Goal: Information Seeking & Learning: Learn about a topic

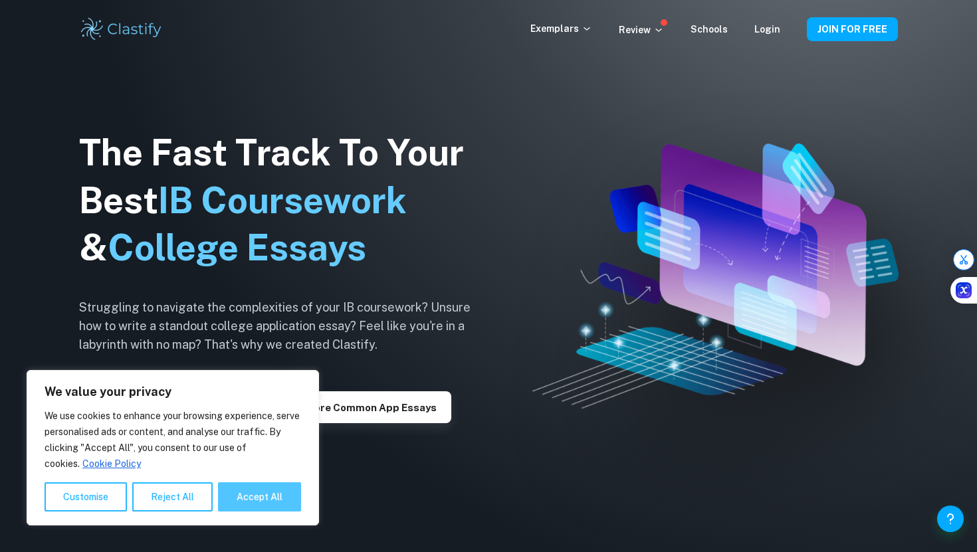
click at [252, 491] on button "Accept All" at bounding box center [259, 496] width 83 height 29
checkbox input "true"
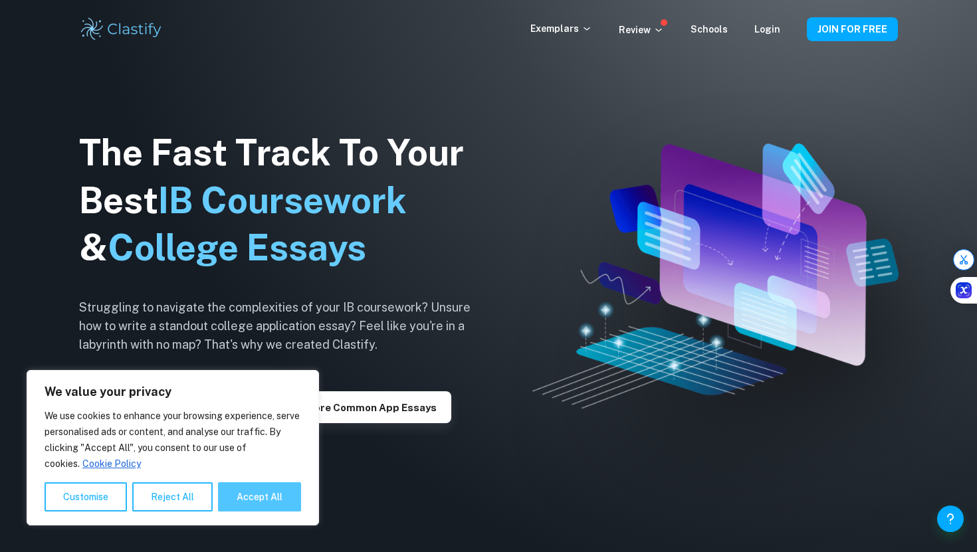
checkbox input "true"
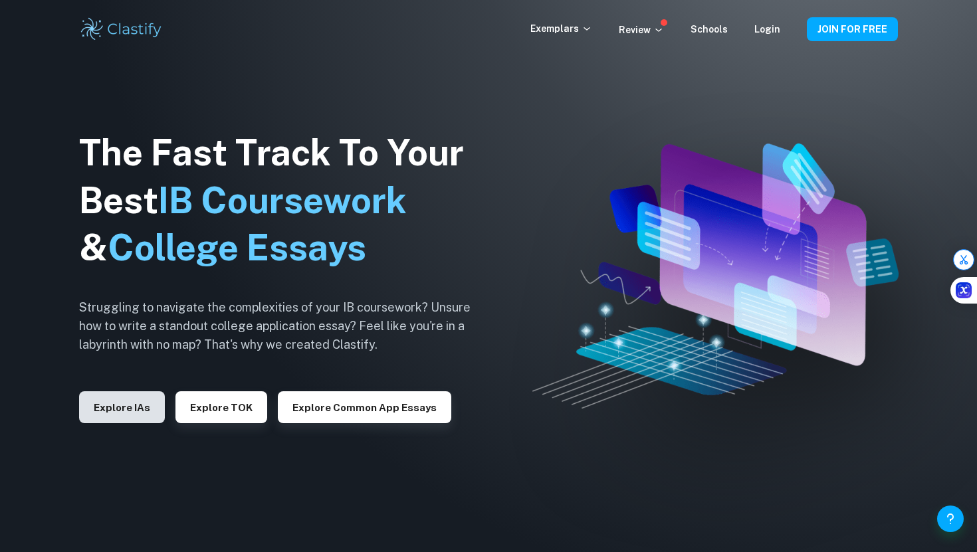
click at [149, 409] on button "Explore IAs" at bounding box center [122, 407] width 86 height 32
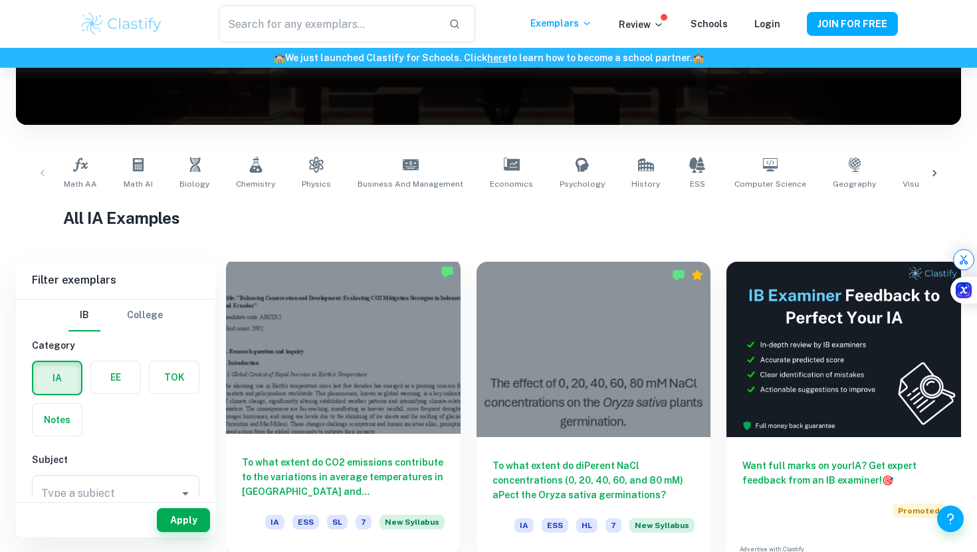
scroll to position [178, 0]
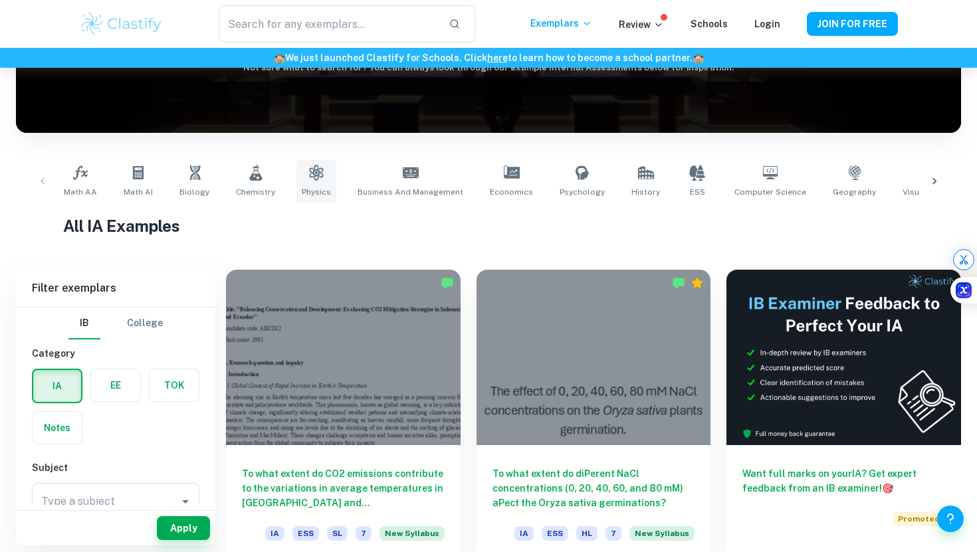
click at [325, 176] on link "Physics" at bounding box center [316, 181] width 40 height 44
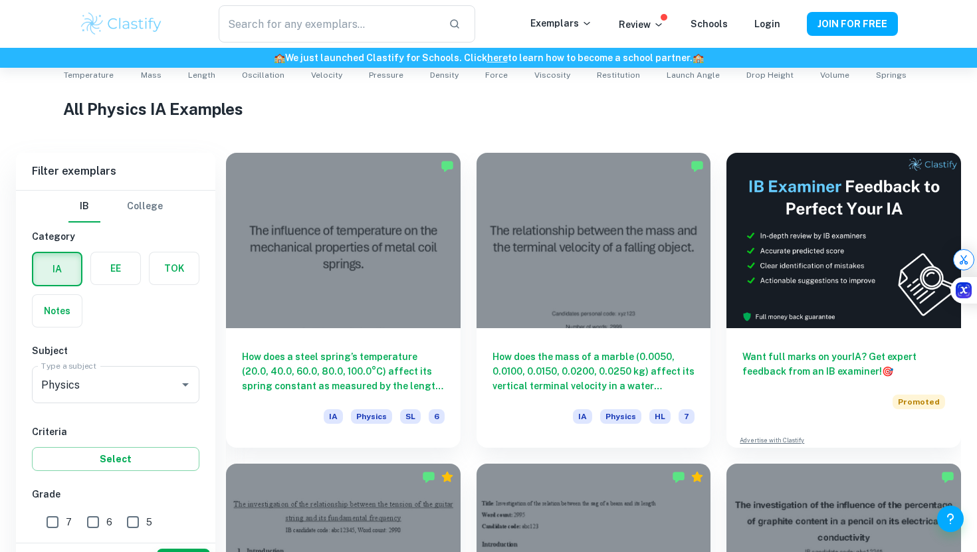
scroll to position [329, 0]
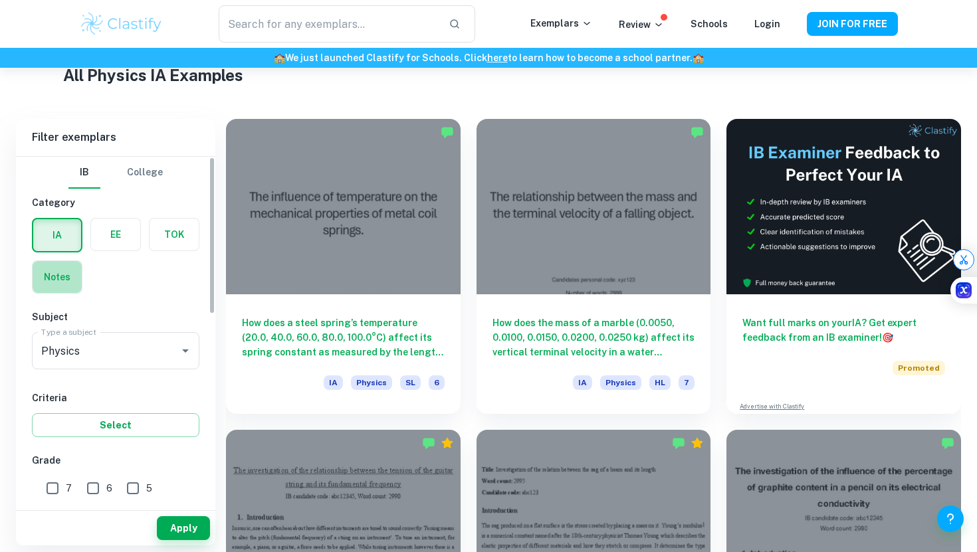
click at [56, 273] on label "button" at bounding box center [57, 277] width 49 height 32
click at [0, 0] on input "radio" at bounding box center [0, 0] width 0 height 0
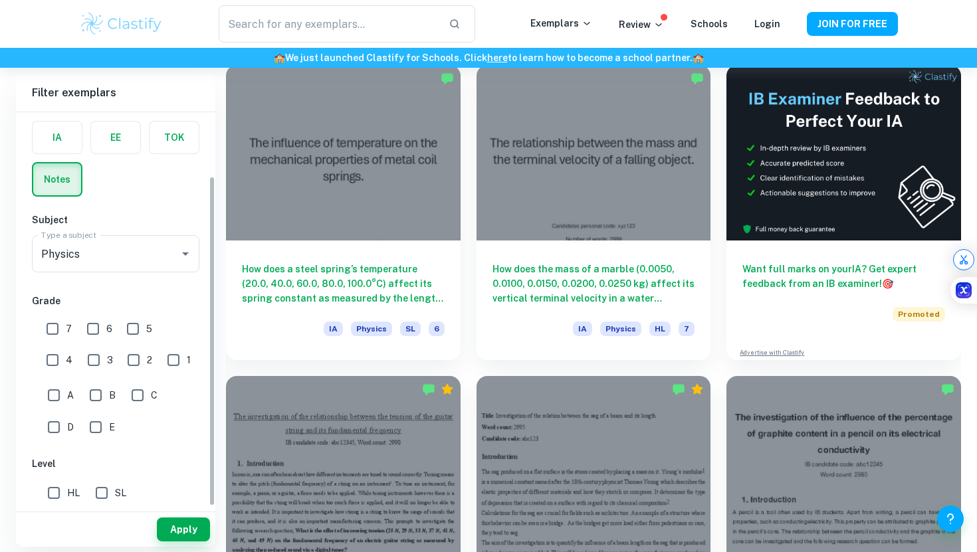
scroll to position [410, 0]
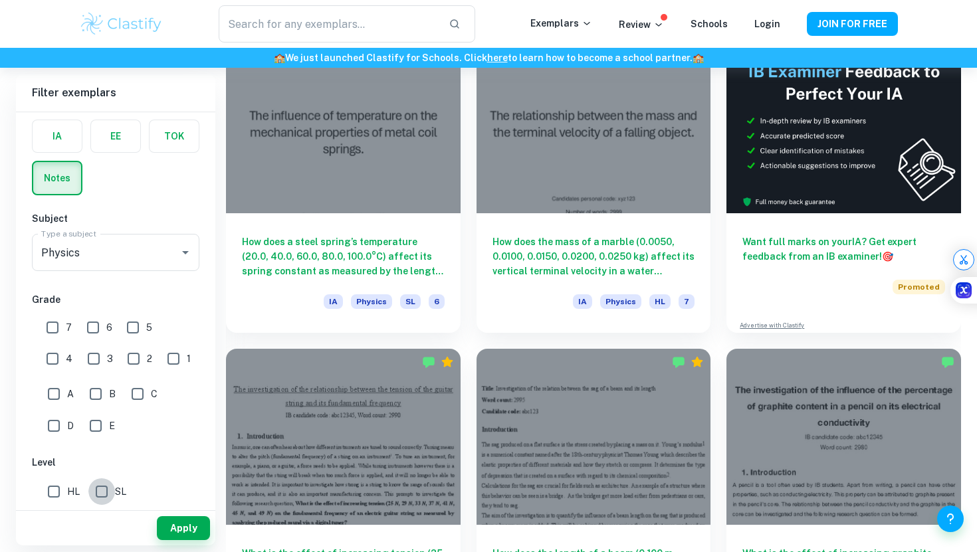
click at [105, 490] on input "SL" at bounding box center [101, 491] width 27 height 27
checkbox input "true"
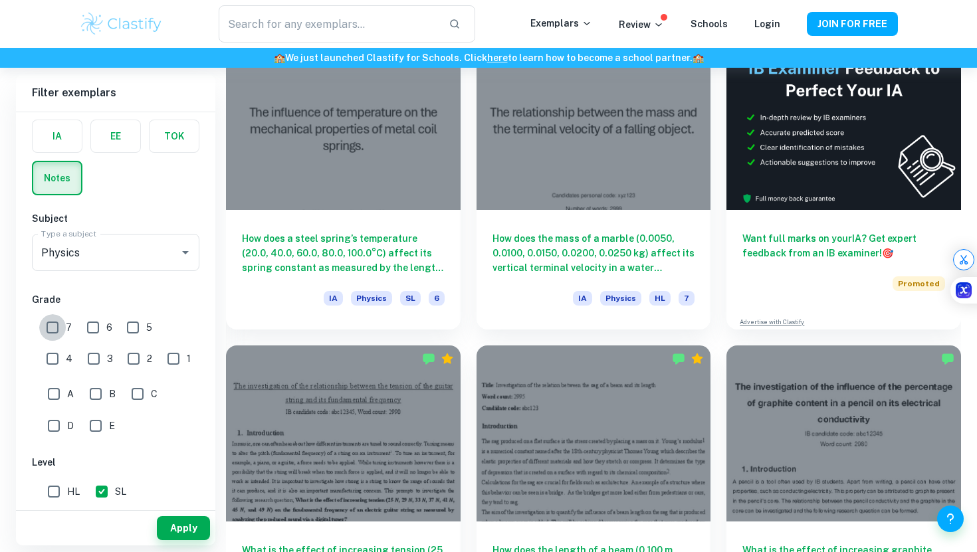
click at [54, 330] on input "7" at bounding box center [52, 327] width 27 height 27
checkbox input "true"
click at [120, 358] on input "2" at bounding box center [133, 359] width 27 height 27
checkbox input "true"
click at [51, 325] on input "7" at bounding box center [52, 327] width 27 height 27
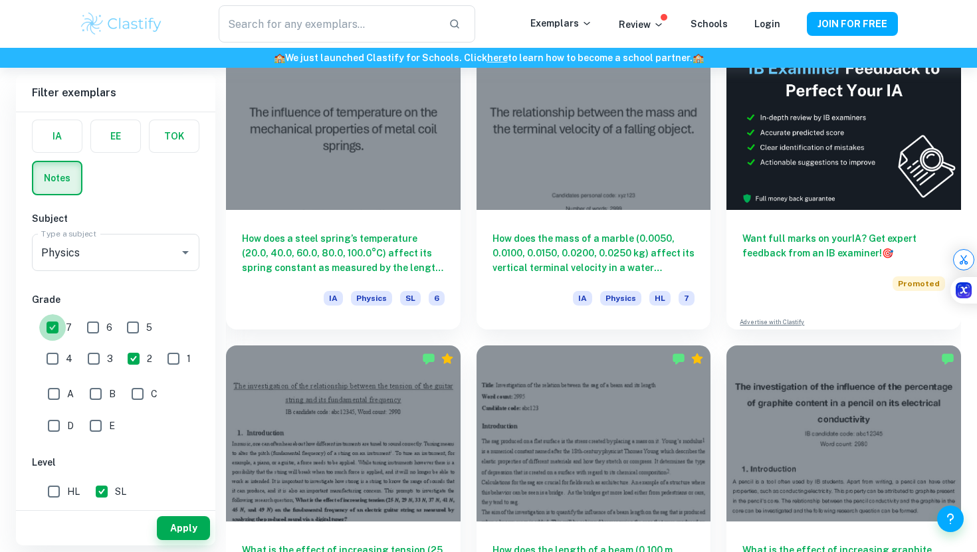
checkbox input "false"
click at [120, 354] on input "2" at bounding box center [133, 359] width 27 height 27
checkbox input "false"
click at [160, 361] on input "1" at bounding box center [173, 359] width 27 height 27
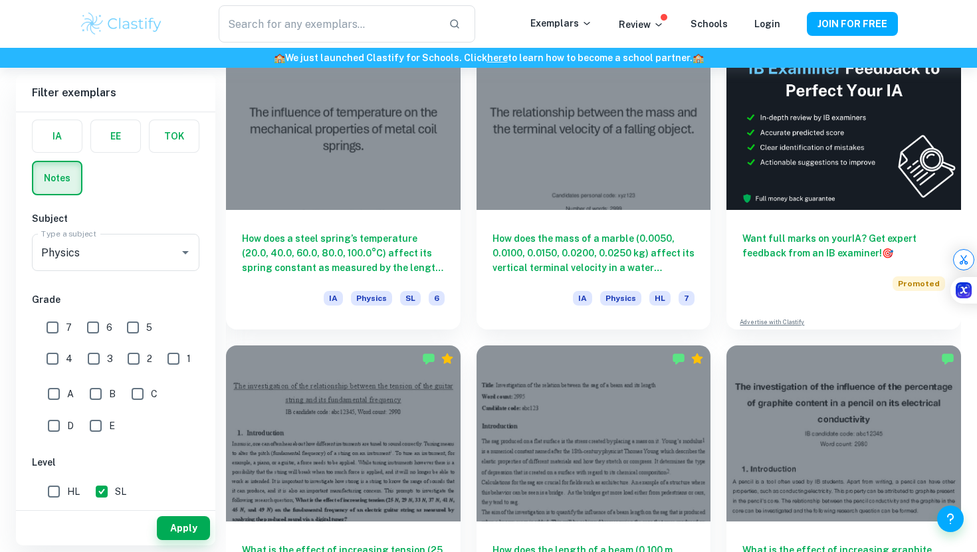
click at [160, 361] on input "1" at bounding box center [173, 359] width 27 height 27
click at [160, 364] on input "1" at bounding box center [173, 359] width 27 height 27
checkbox input "false"
click at [55, 141] on label "button" at bounding box center [57, 136] width 49 height 32
click at [0, 0] on input "radio" at bounding box center [0, 0] width 0 height 0
